Goal: Task Accomplishment & Management: Complete application form

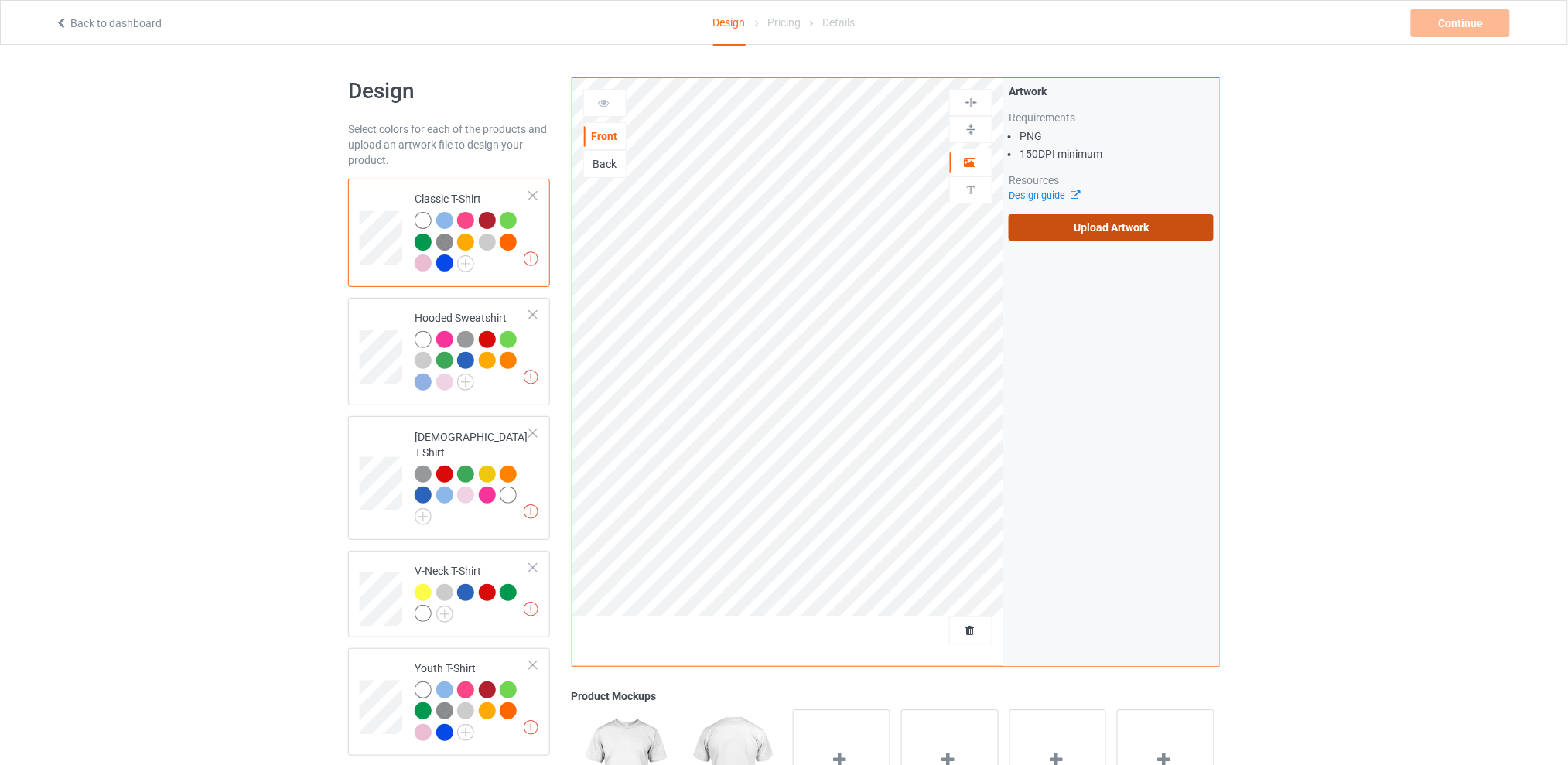
click at [1080, 221] on label "Upload Artwork" at bounding box center [1111, 228] width 205 height 27
click at [0, 0] on input "Upload Artwork" at bounding box center [0, 0] width 0 height 0
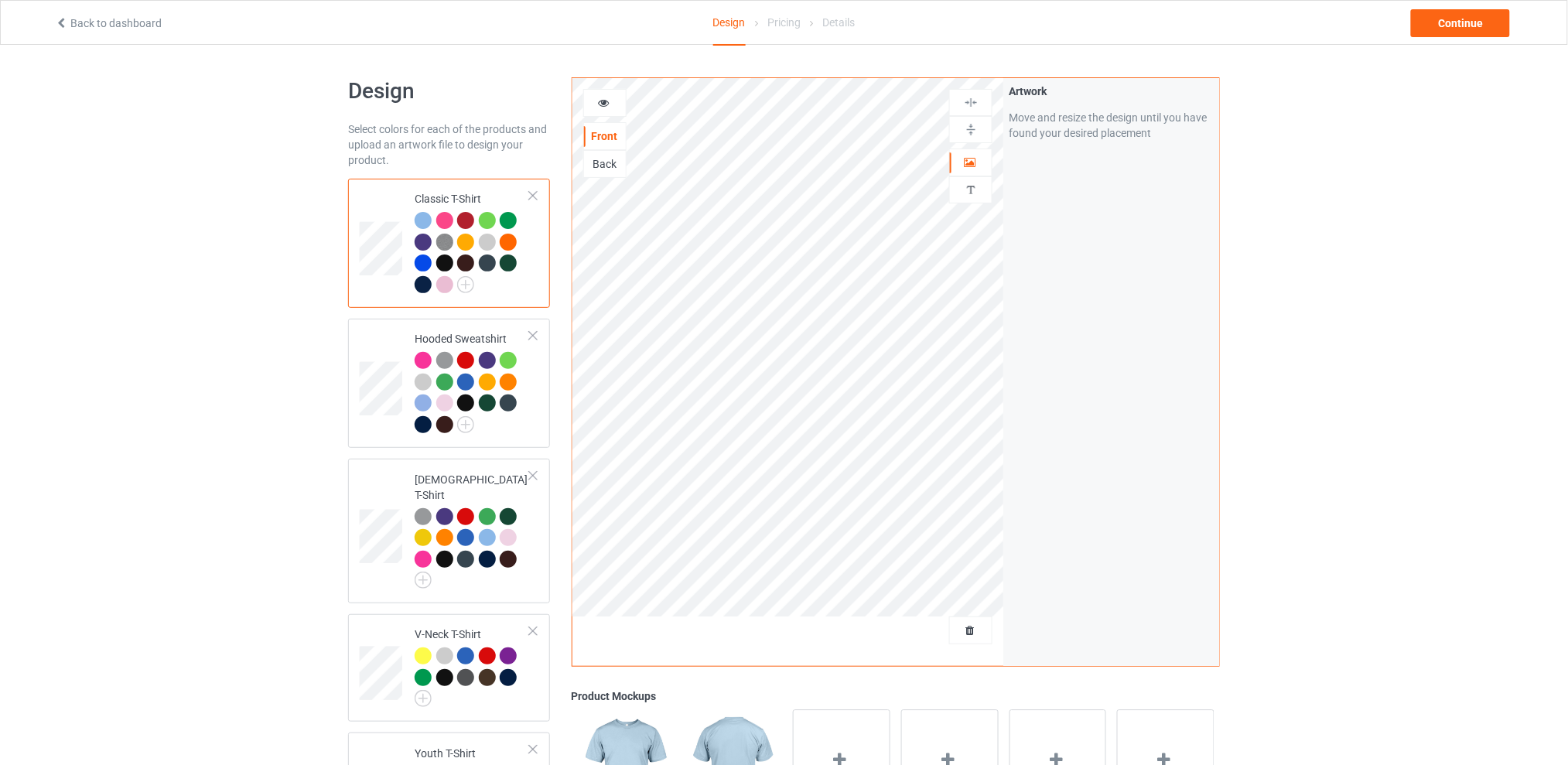
click at [967, 623] on div at bounding box center [970, 630] width 41 height 16
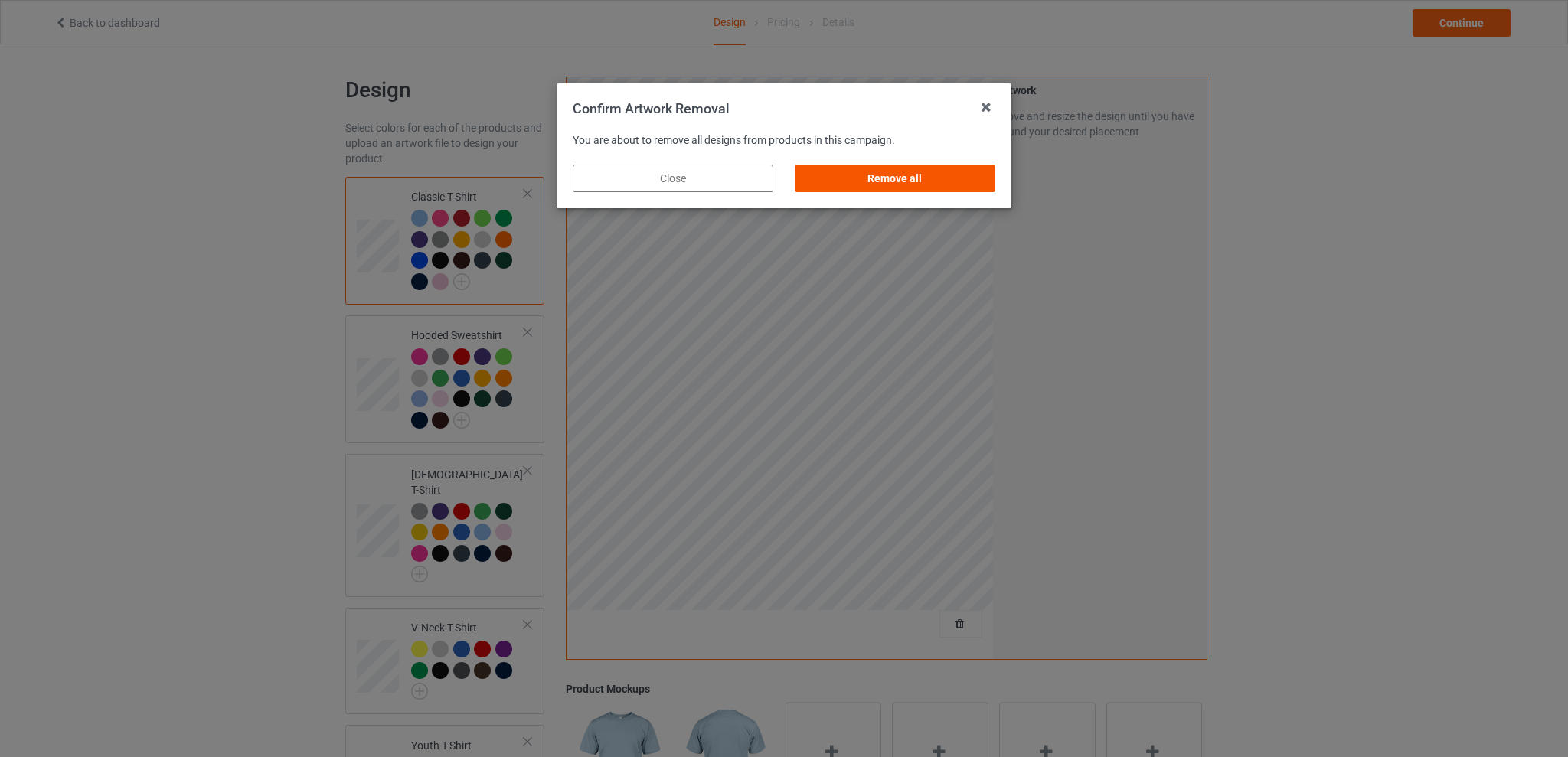
click at [927, 176] on div "Remove all" at bounding box center [894, 179] width 201 height 28
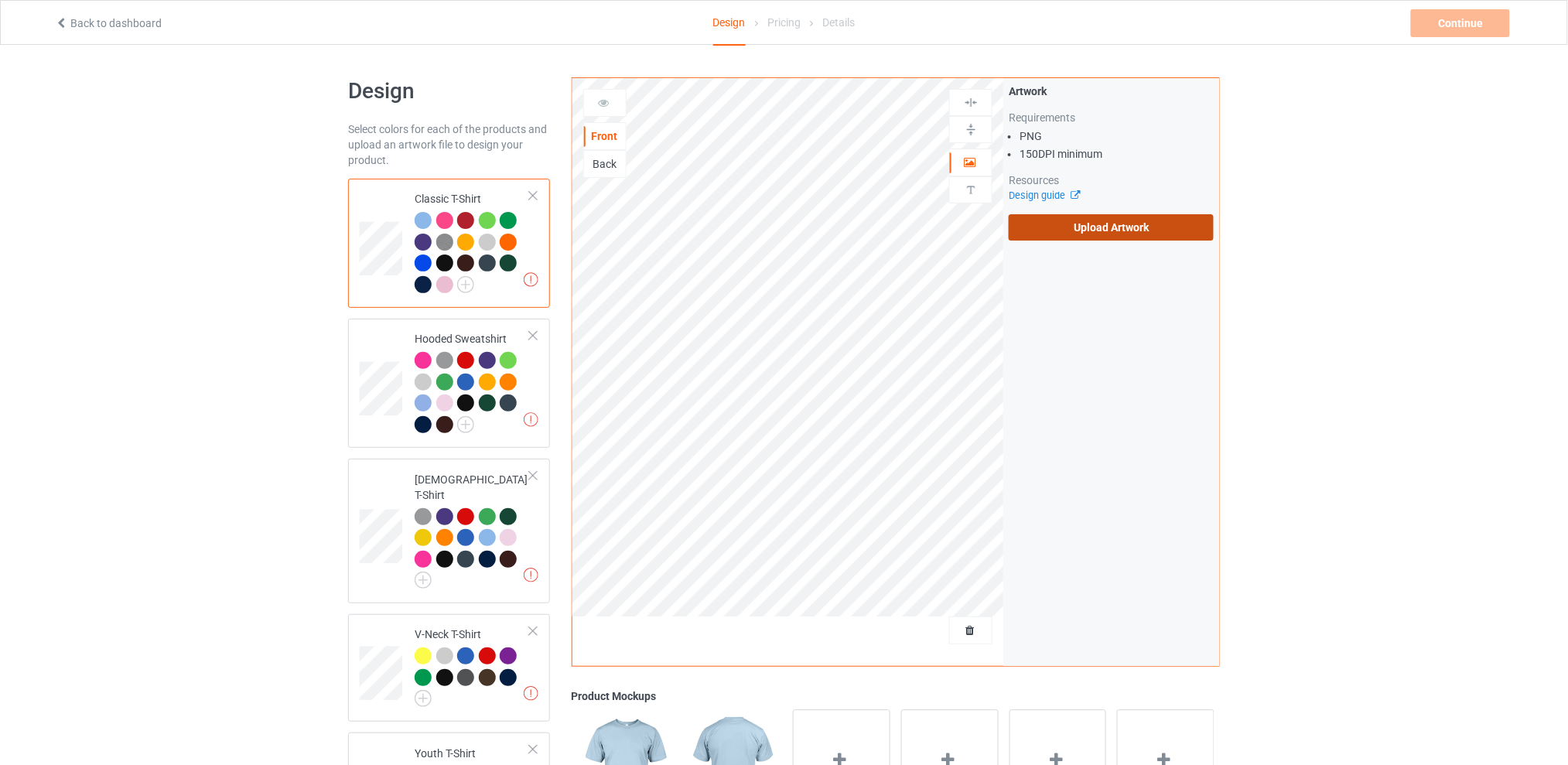
click at [1119, 219] on label "Upload Artwork" at bounding box center [1111, 228] width 205 height 27
click at [0, 0] on input "Upload Artwork" at bounding box center [0, 0] width 0 height 0
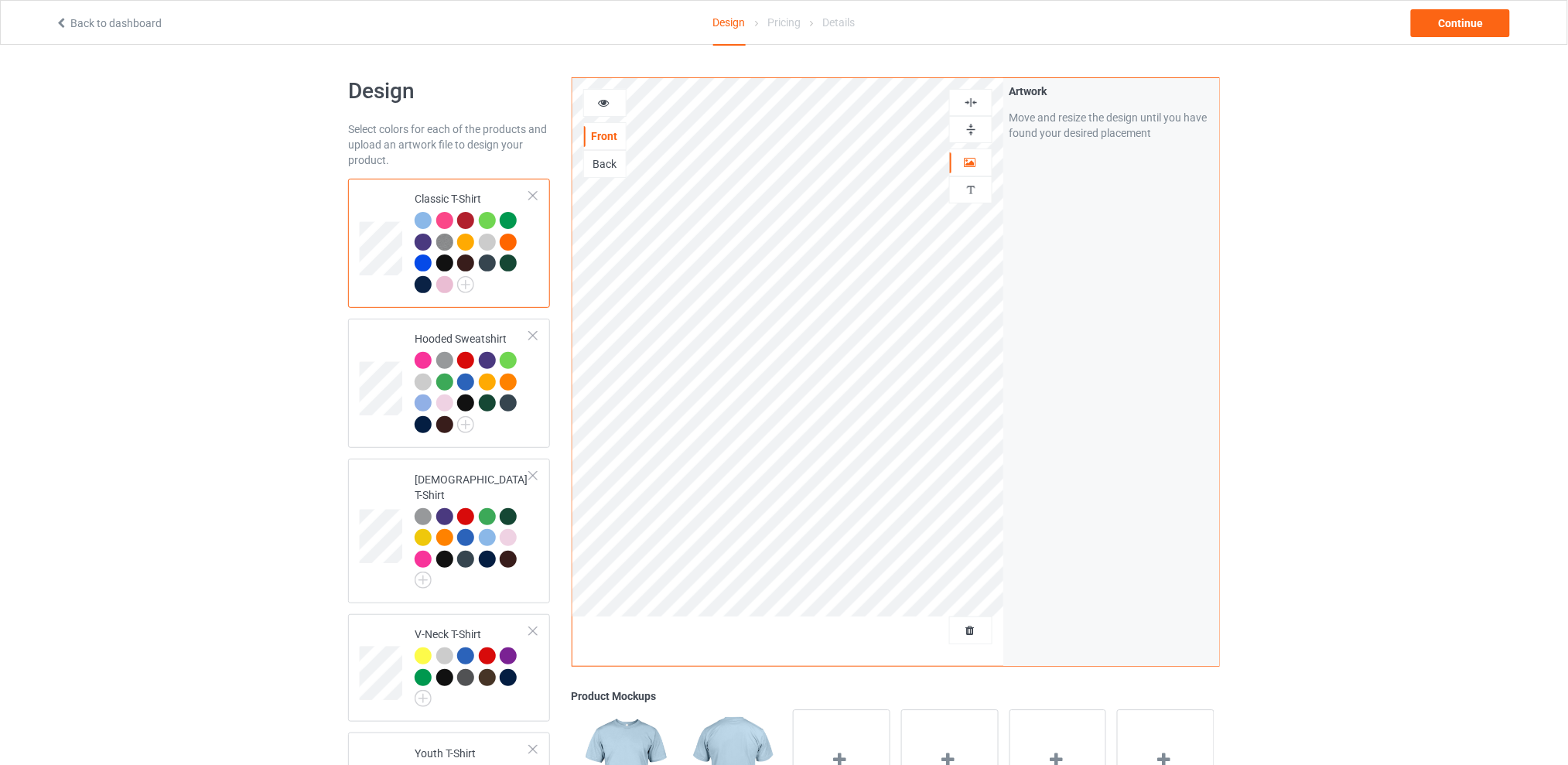
scroll to position [102, 0]
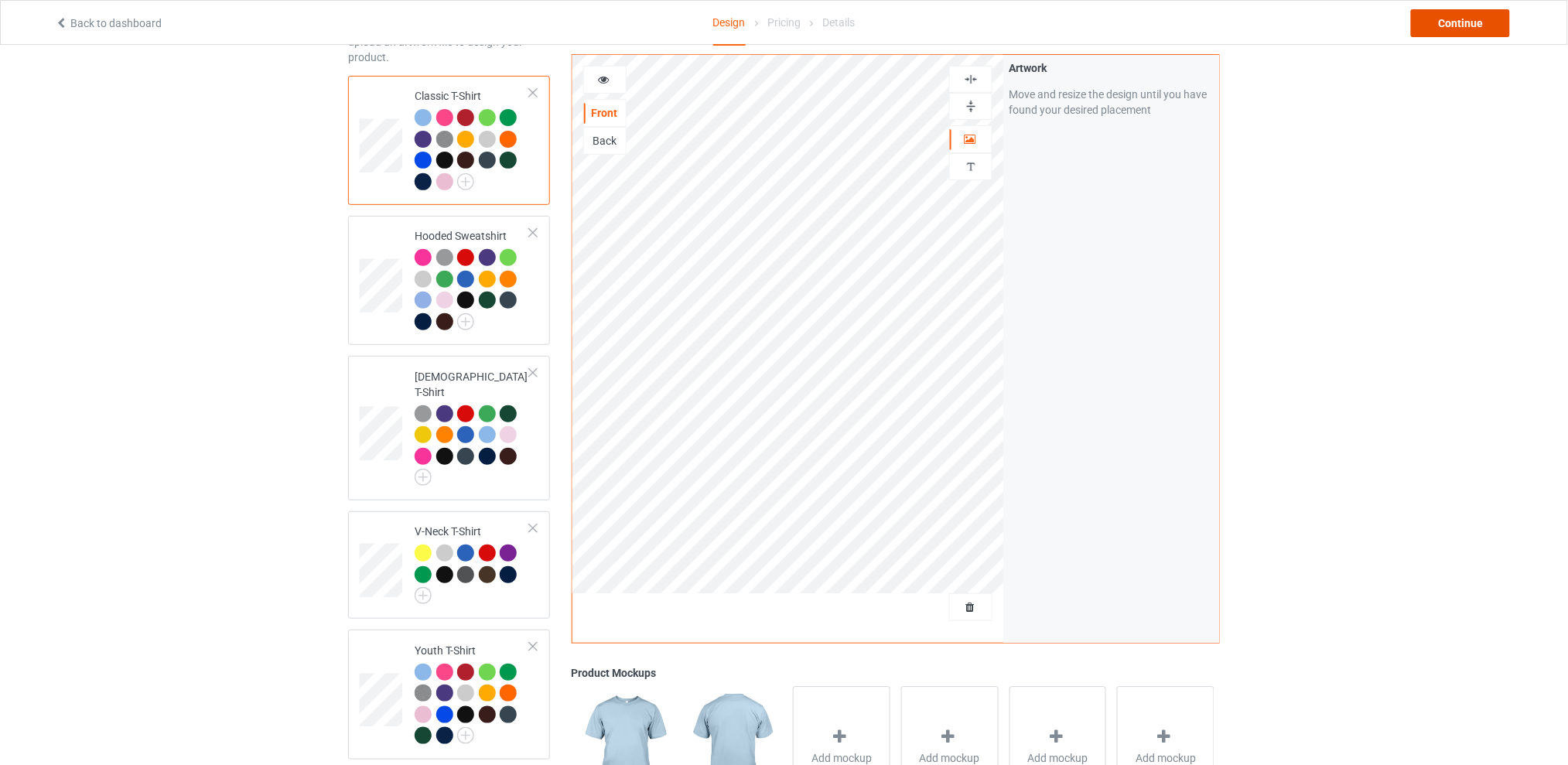
click at [1461, 16] on div "Continue" at bounding box center [1460, 23] width 99 height 28
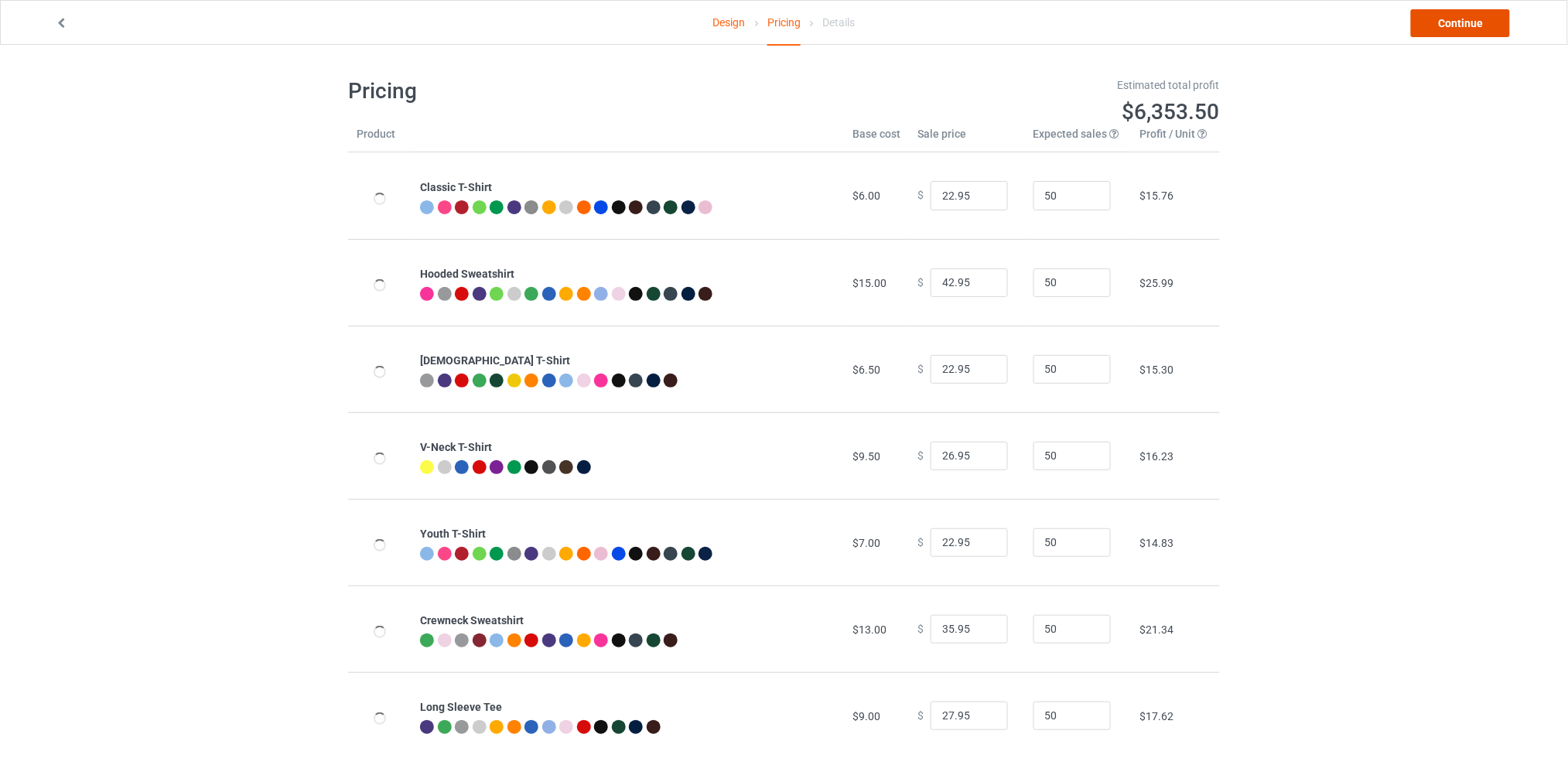
click at [1450, 26] on link "Continue" at bounding box center [1460, 23] width 99 height 28
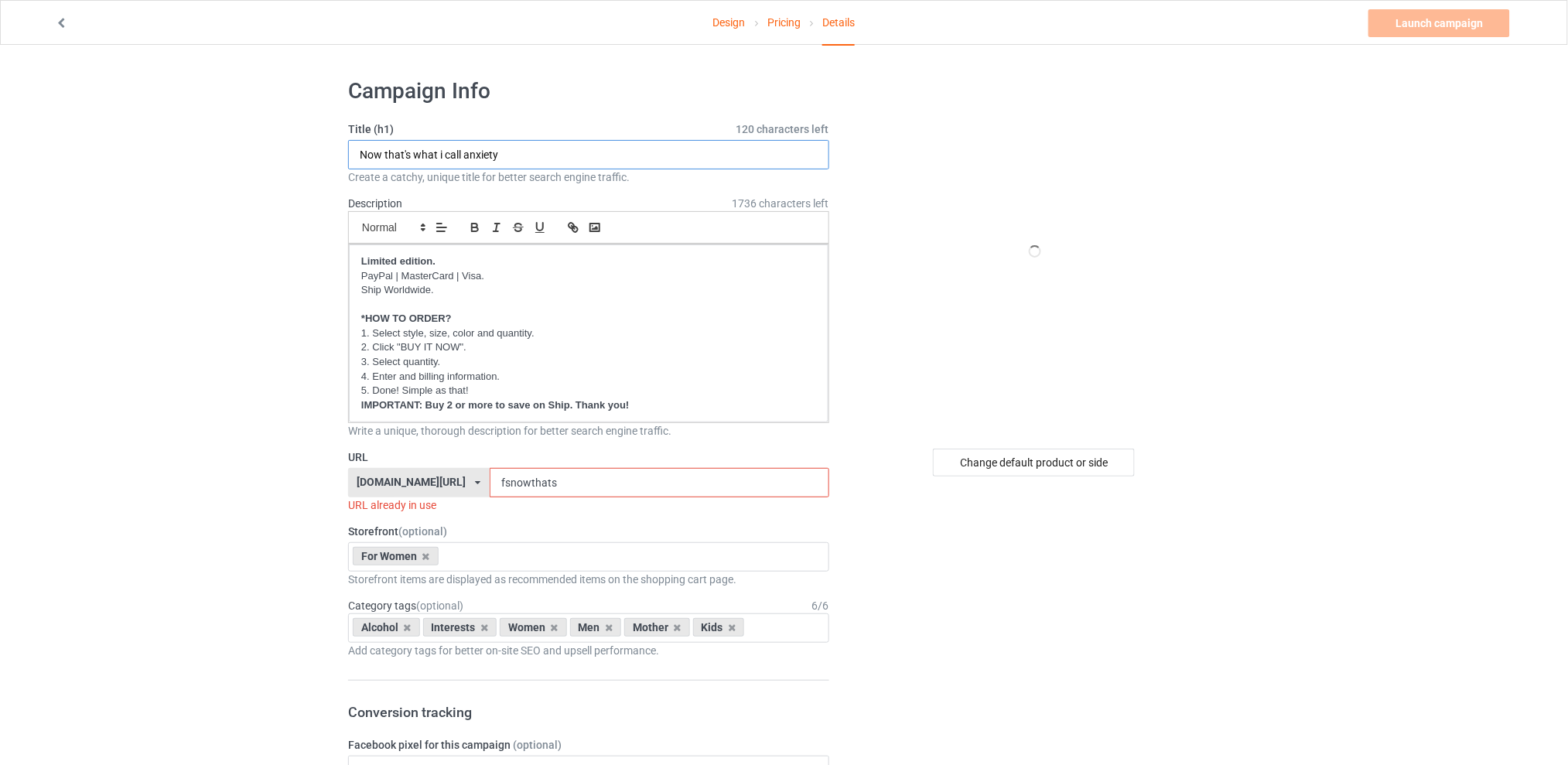
drag, startPoint x: 505, startPoint y: 158, endPoint x: 271, endPoint y: 157, distance: 234.0
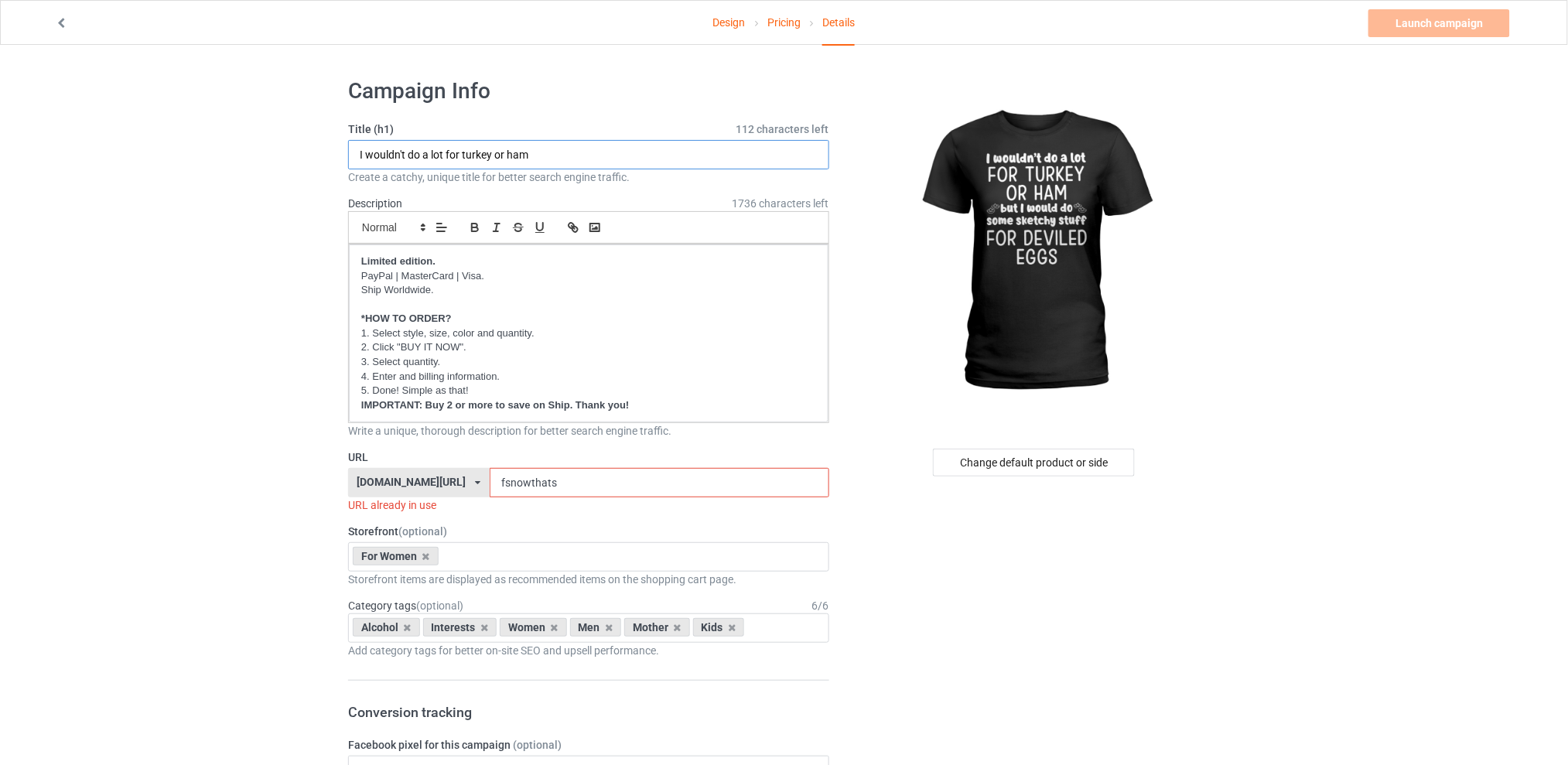
type input "I wouldn't do a lot for turkey or ham"
drag, startPoint x: 581, startPoint y: 487, endPoint x: 444, endPoint y: 487, distance: 137.0
click at [444, 487] on div "[DOMAIN_NAME][URL] [DOMAIN_NAME][URL] [DOMAIN_NAME][URL] [DOMAIN_NAME][URL] 5d7…" at bounding box center [588, 483] width 481 height 30
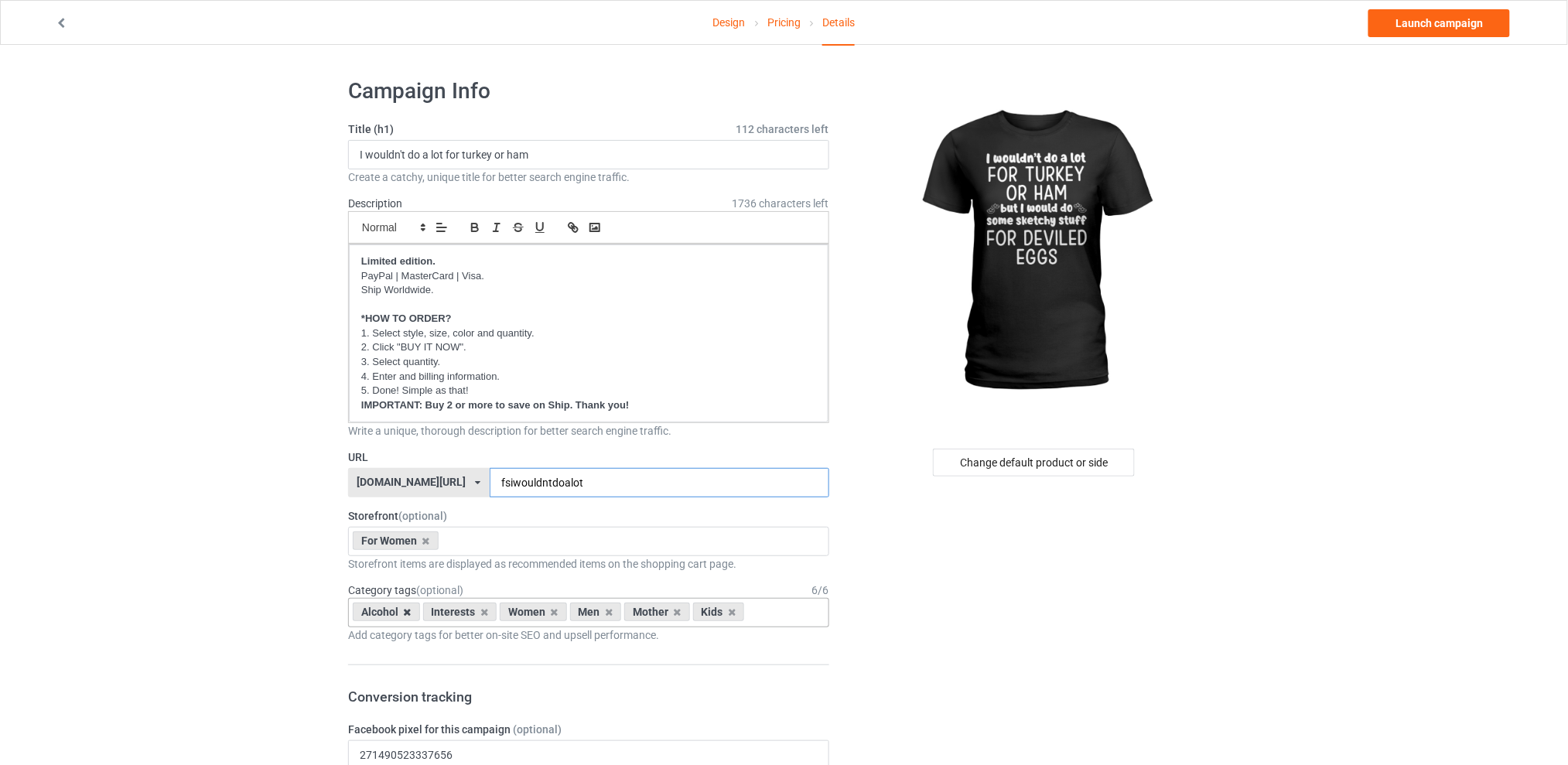
type input "fsiwouldntdoalot"
click at [406, 612] on icon at bounding box center [408, 612] width 8 height 10
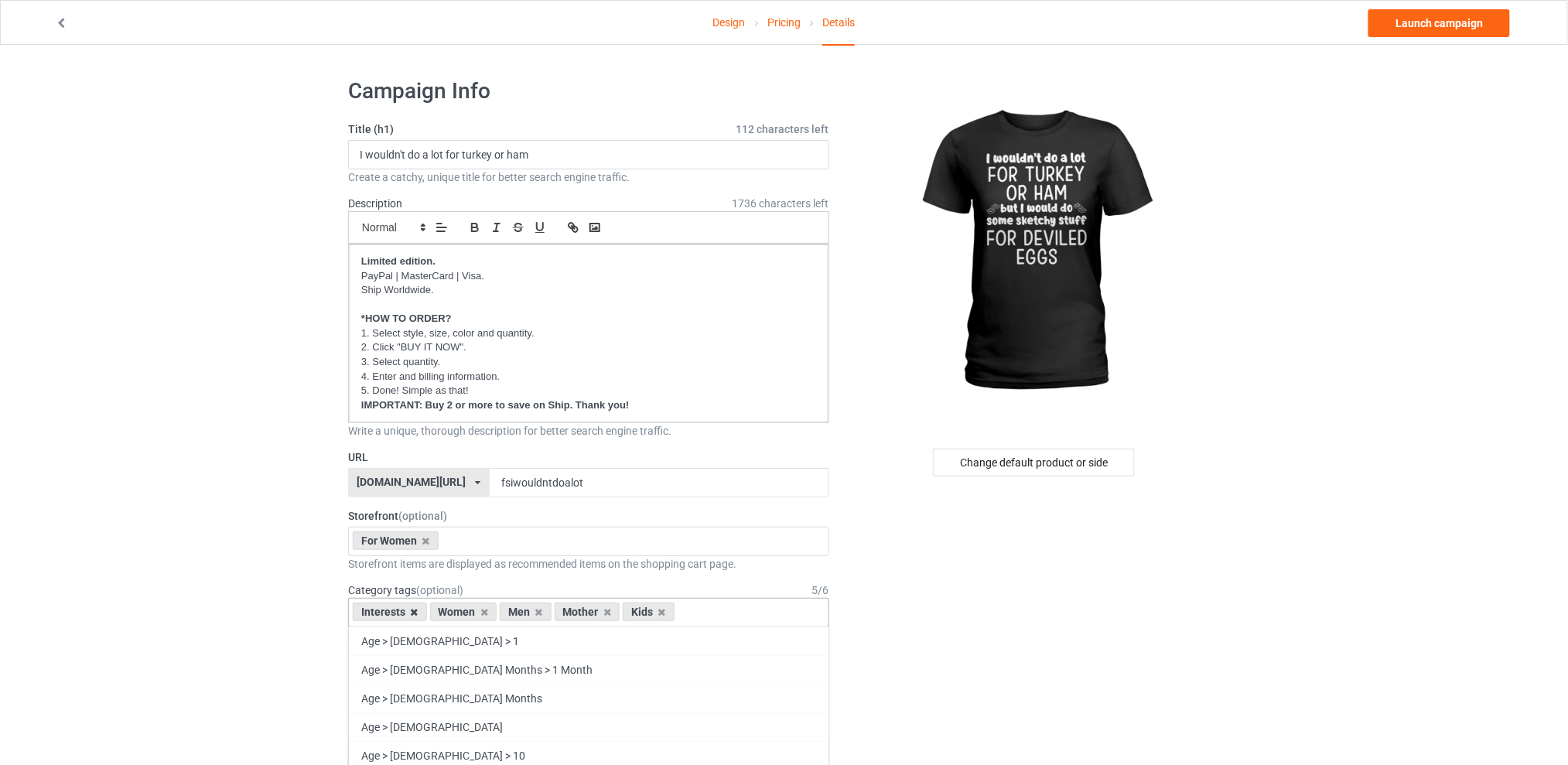
click at [414, 610] on icon at bounding box center [415, 612] width 8 height 10
click at [465, 611] on icon at bounding box center [462, 612] width 8 height 10
click at [474, 612] on icon at bounding box center [476, 612] width 8 height 10
click at [462, 612] on icon at bounding box center [462, 612] width 8 height 10
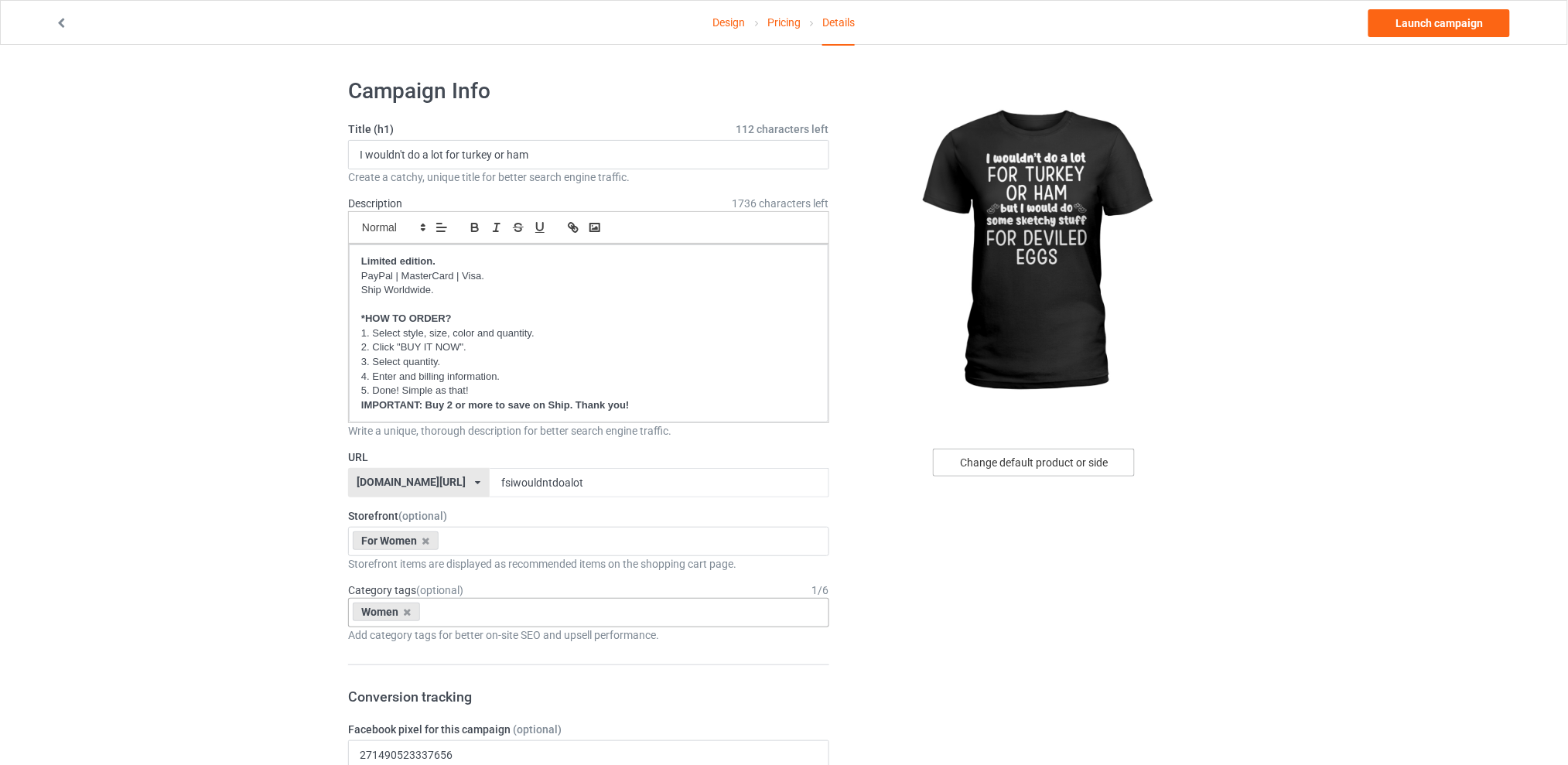
click at [984, 459] on div "Change default product or side" at bounding box center [1034, 462] width 202 height 28
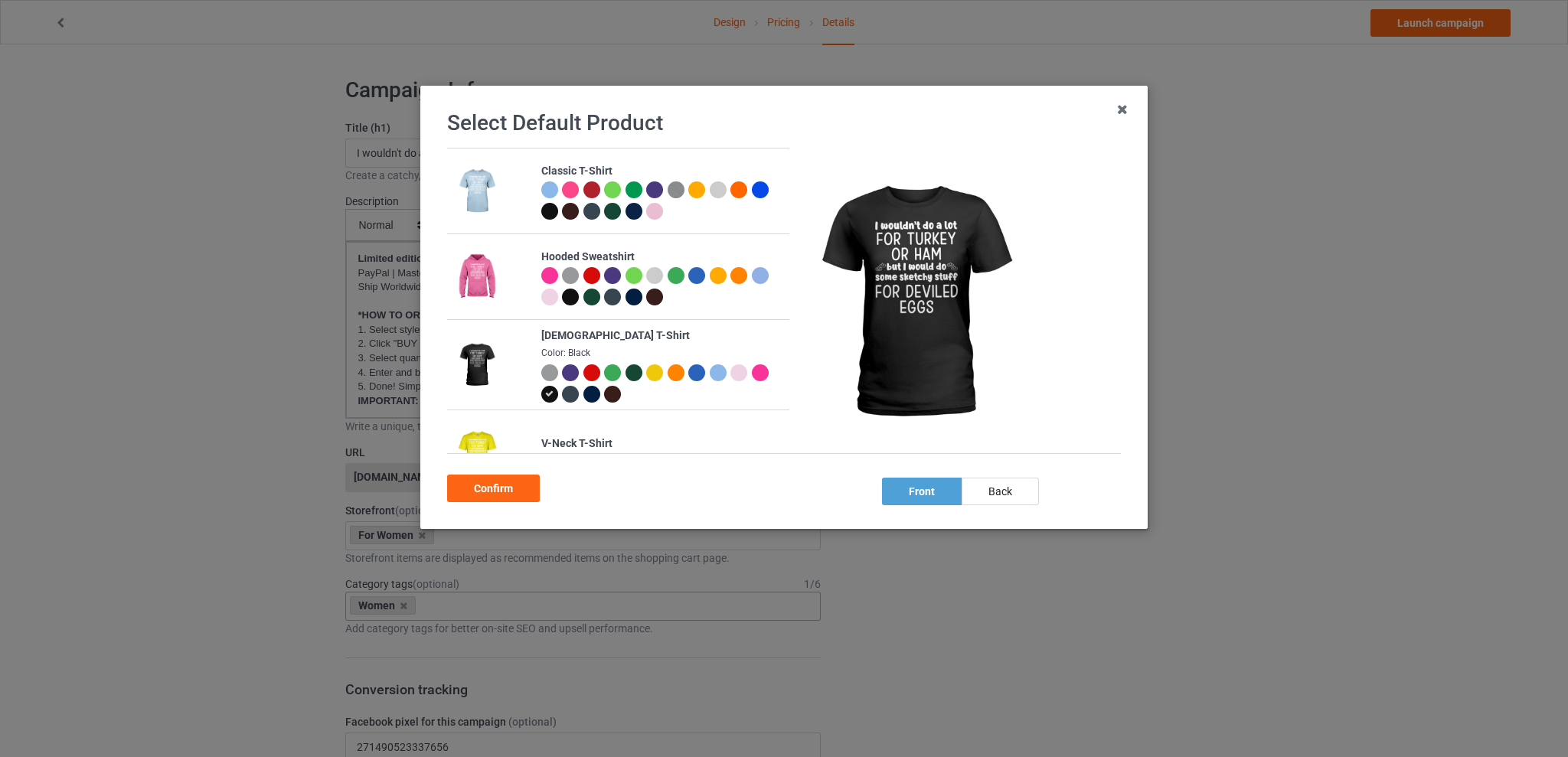
click at [586, 370] on div at bounding box center [592, 373] width 17 height 17
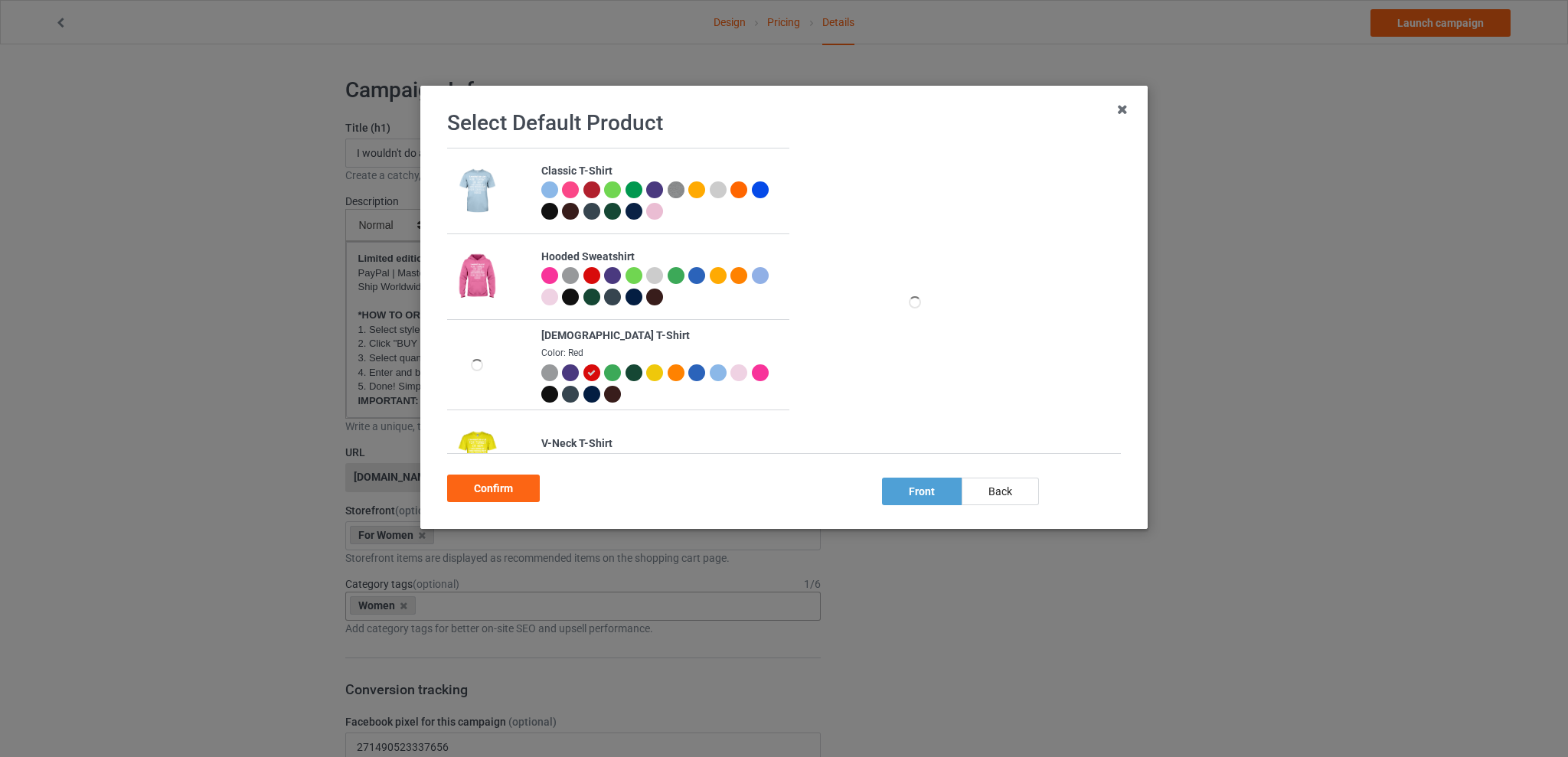
click at [499, 481] on div "Confirm" at bounding box center [493, 488] width 93 height 28
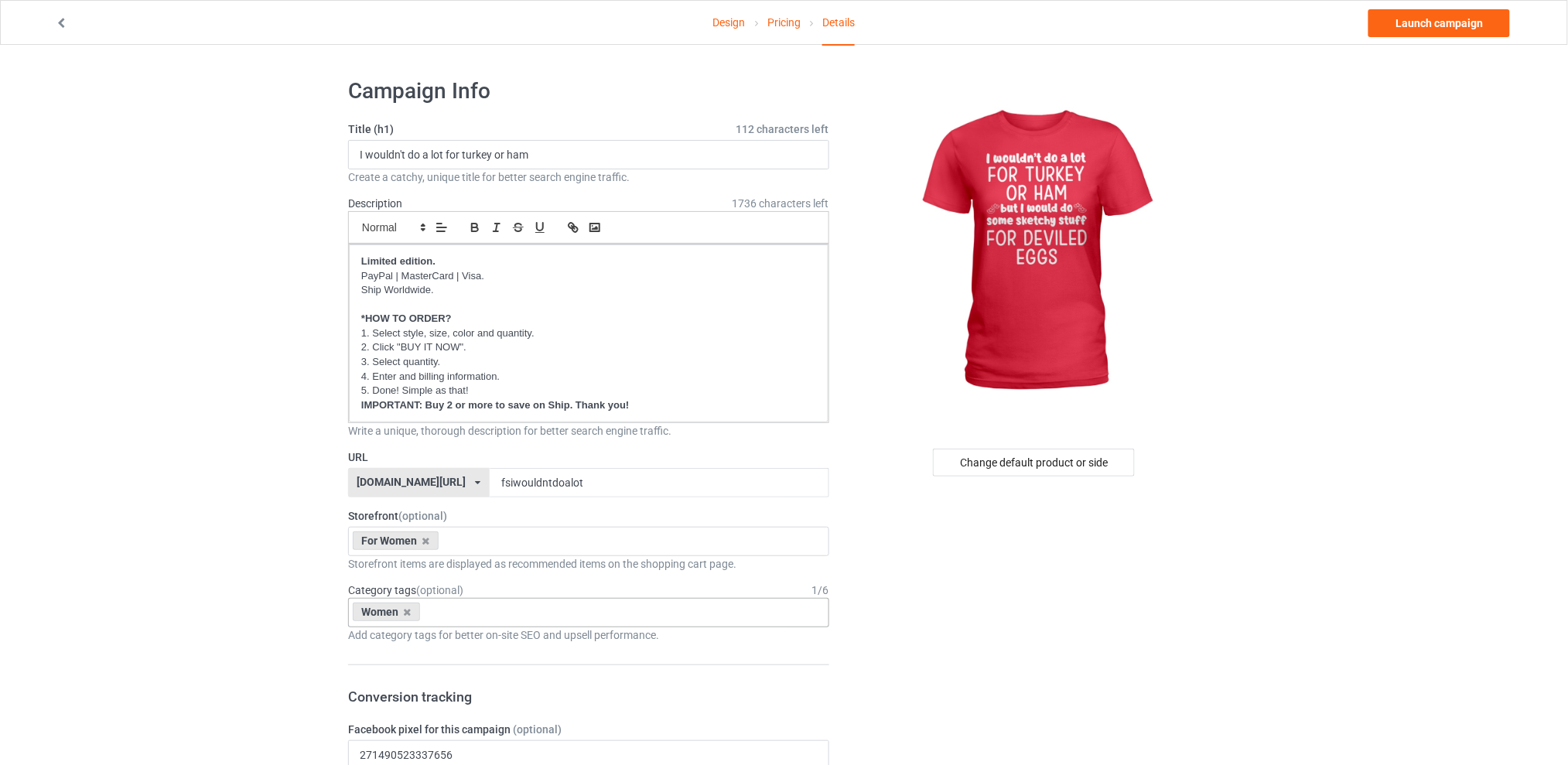
click at [472, 623] on div "Women Age > [DEMOGRAPHIC_DATA] > 1 Age > [DEMOGRAPHIC_DATA] Months > 1 Month Ag…" at bounding box center [588, 612] width 481 height 30
type input "thank"
click at [502, 643] on div "Holidays & Events > US Holidays > [DATE][DATE]" at bounding box center [588, 641] width 480 height 29
drag, startPoint x: 1083, startPoint y: 634, endPoint x: 1109, endPoint y: 587, distance: 53.7
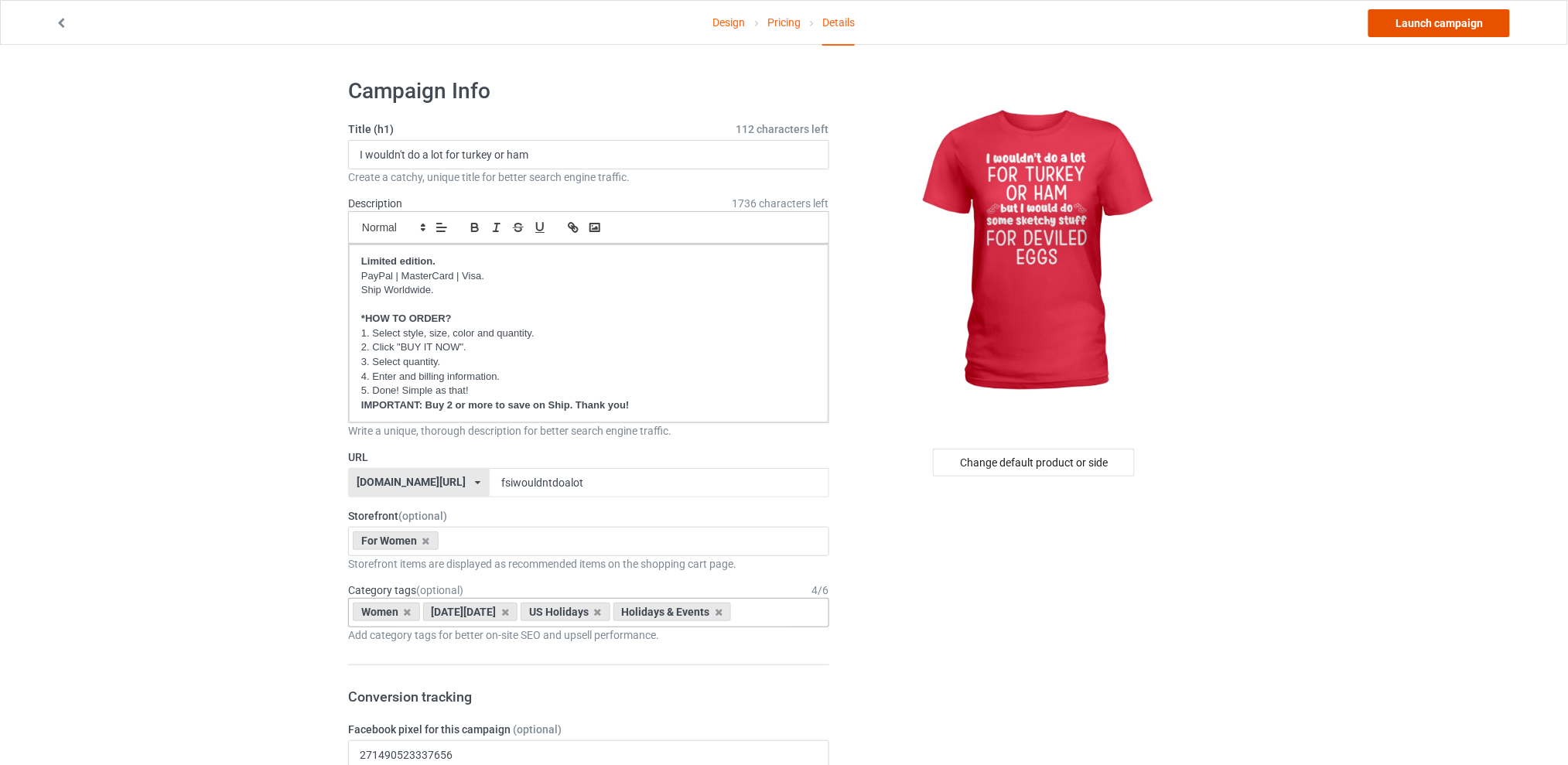
click at [1408, 26] on link "Launch campaign" at bounding box center [1439, 23] width 142 height 28
